Goal: Task Accomplishment & Management: Manage account settings

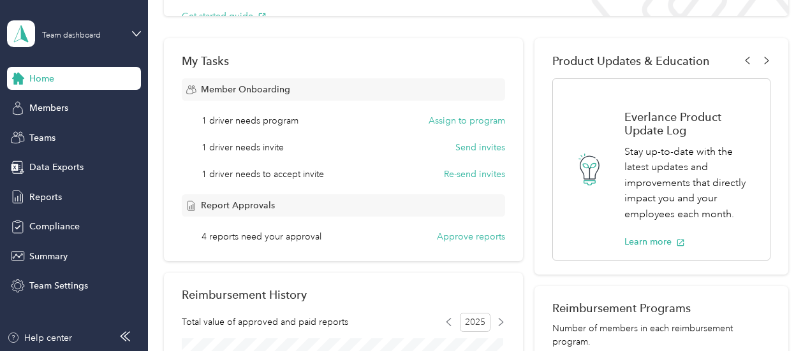
scroll to position [191, 0]
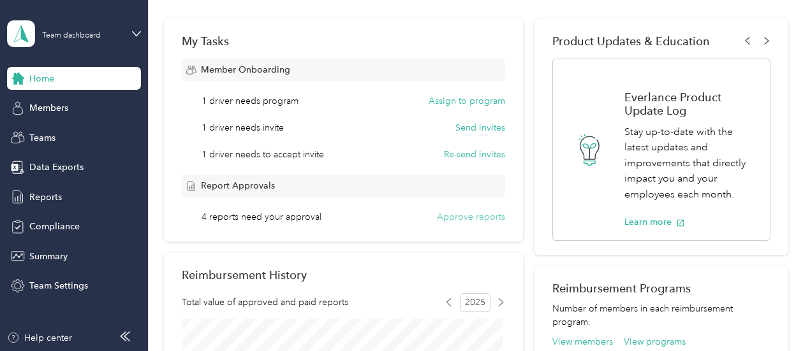
click at [452, 214] on button "Approve reports" at bounding box center [471, 217] width 68 height 13
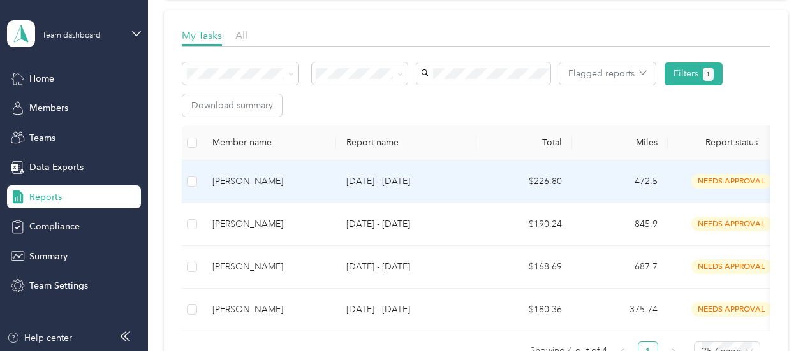
scroll to position [191, 0]
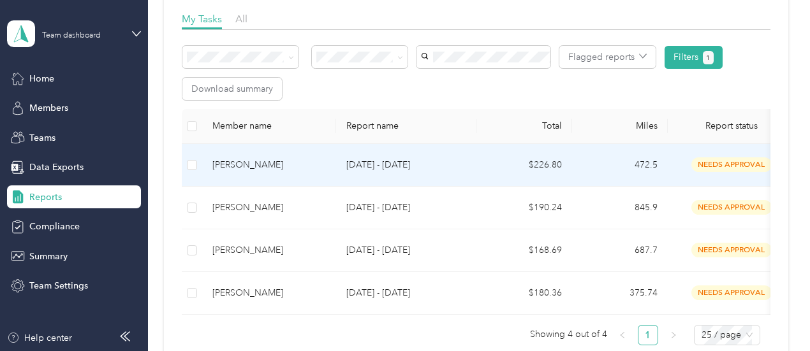
click at [708, 159] on span "needs approval" at bounding box center [731, 165] width 80 height 15
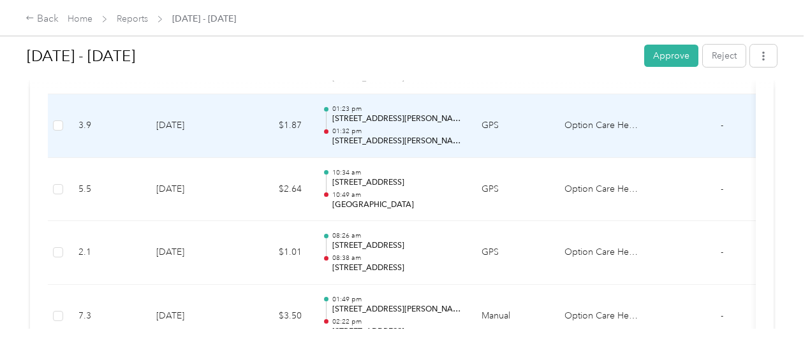
scroll to position [957, 0]
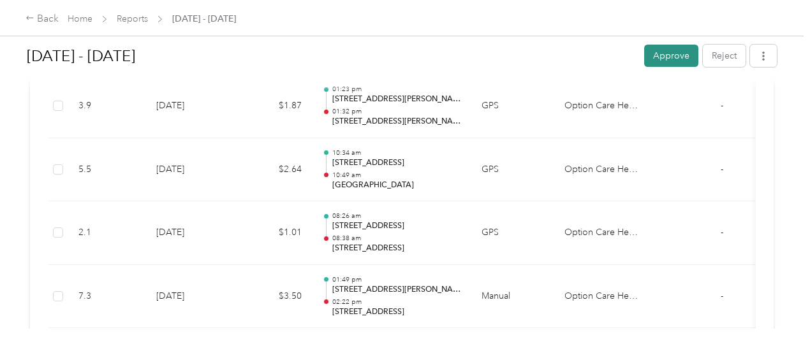
click at [670, 62] on button "Approve" at bounding box center [671, 56] width 54 height 22
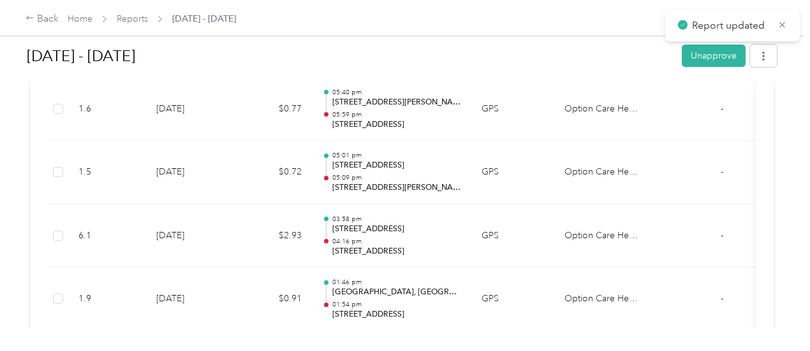
scroll to position [0, 0]
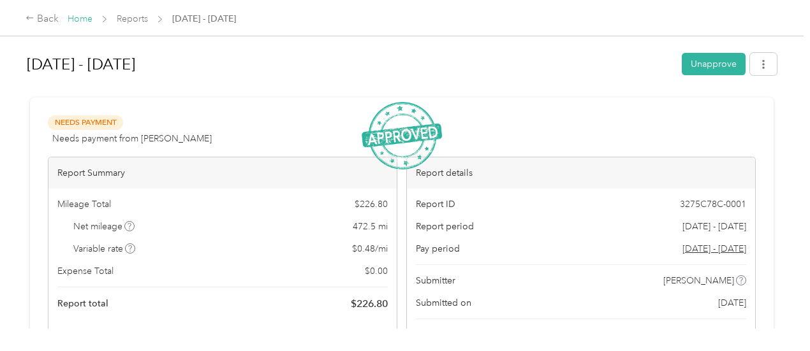
click at [83, 20] on link "Home" at bounding box center [80, 18] width 25 height 11
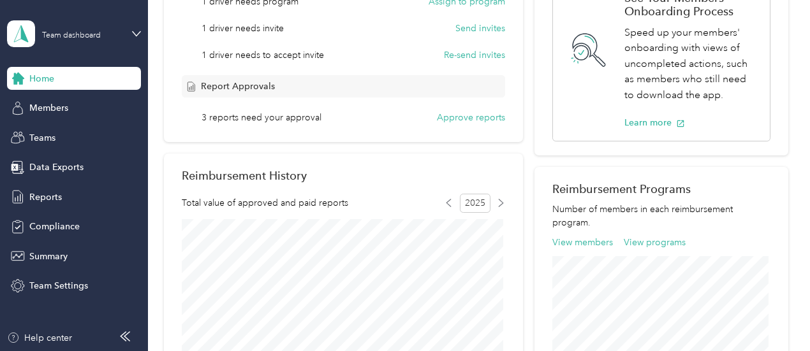
scroll to position [319, 0]
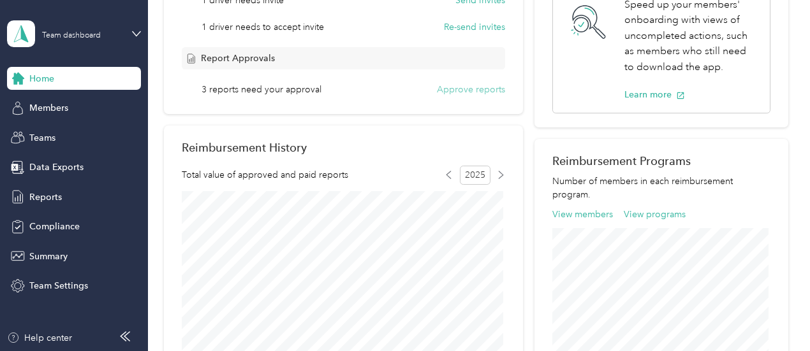
click at [483, 89] on button "Approve reports" at bounding box center [471, 89] width 68 height 13
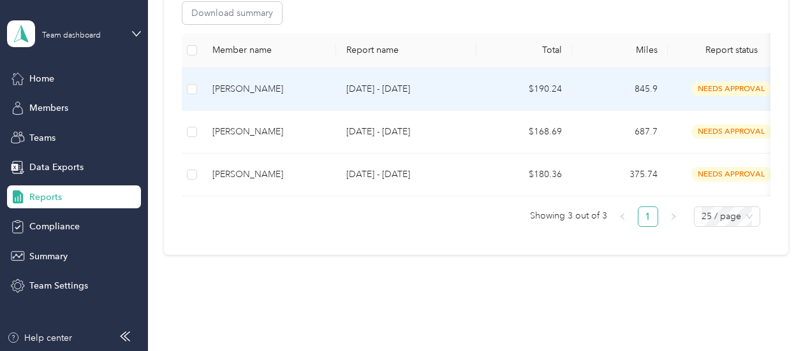
scroll to position [248, 0]
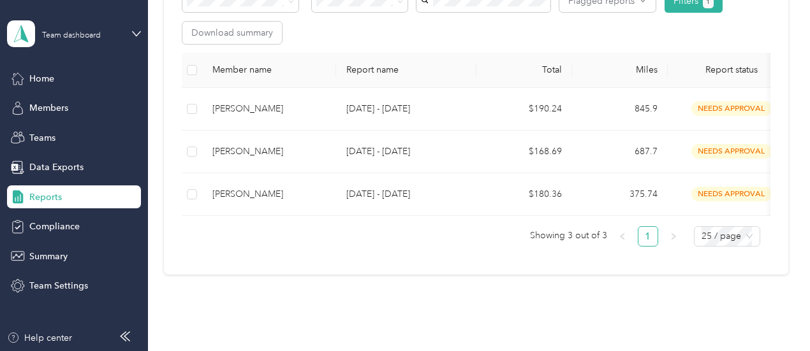
click at [197, 70] on th at bounding box center [192, 70] width 20 height 35
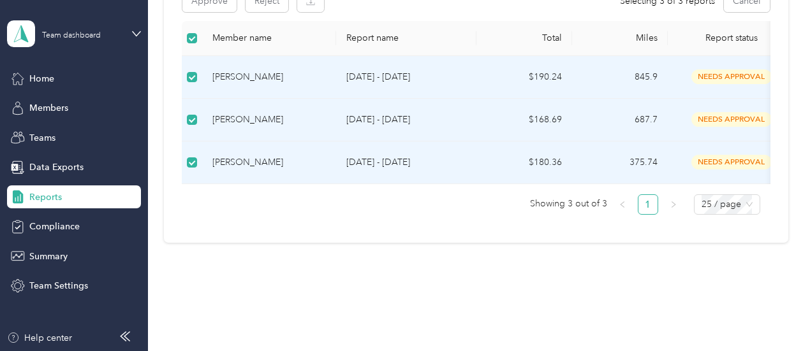
scroll to position [120, 0]
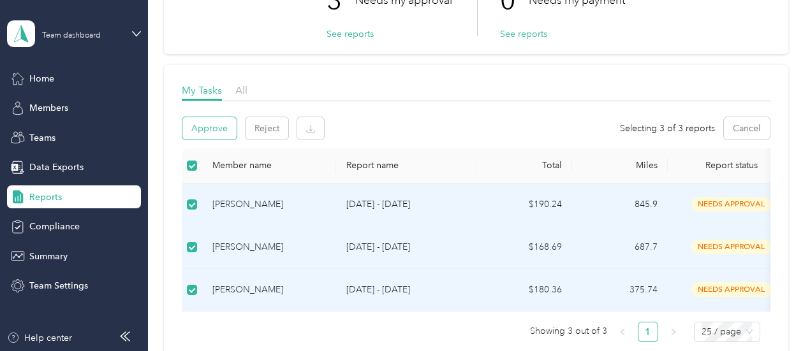
click at [207, 129] on button "Approve" at bounding box center [209, 128] width 54 height 22
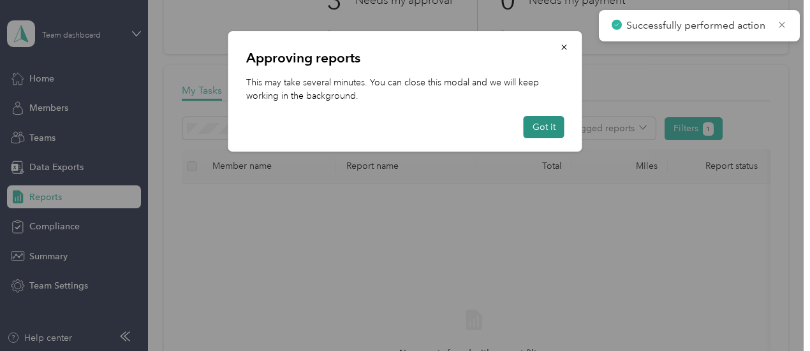
click at [535, 128] on button "Got it" at bounding box center [544, 127] width 41 height 22
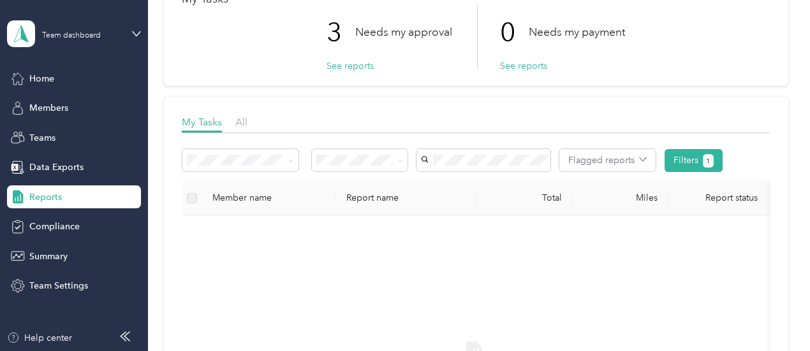
scroll to position [0, 0]
